Goal: Task Accomplishment & Management: Manage account settings

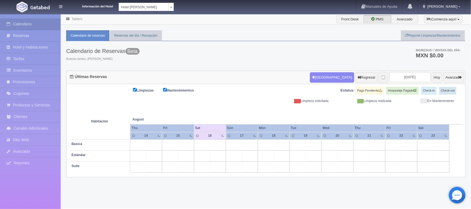
click at [142, 12] on div "Información del Hotel Hotel Juliet Chetumal Hotel Juliet Chetumal Hotel Princip…" at bounding box center [235, 7] width 471 height 14
click at [136, 14] on body "Información del Hotel Hotel Juliet Chetumal Hotel Juliet Chetumal Hotel Princip…" at bounding box center [235, 111] width 471 height 195
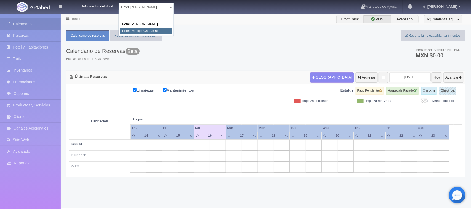
select select "567"
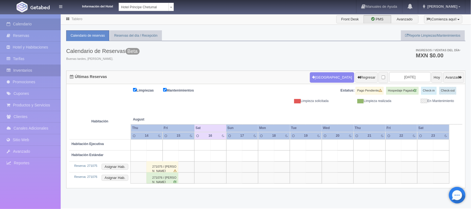
click at [28, 68] on link "Inventarios" at bounding box center [30, 70] width 61 height 11
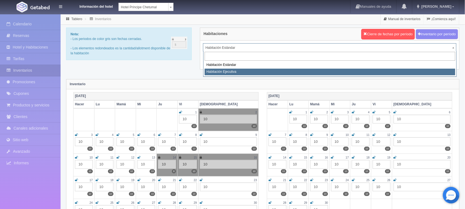
select select "1804"
click at [232, 71] on div "Habitaciones Cierre de fechas por período Inventario por período Habitación Est…" at bounding box center [330, 52] width 268 height 49
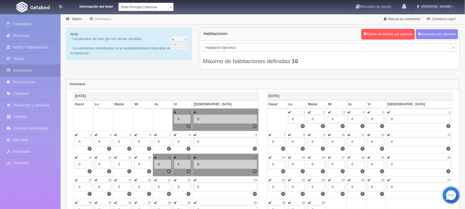
scroll to position [34, 0]
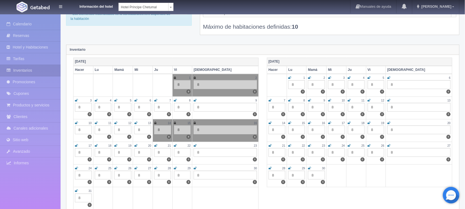
click at [176, 79] on icon at bounding box center [175, 77] width 2 height 3
click at [196, 77] on icon at bounding box center [195, 77] width 2 height 3
